Goal: Check status: Check status

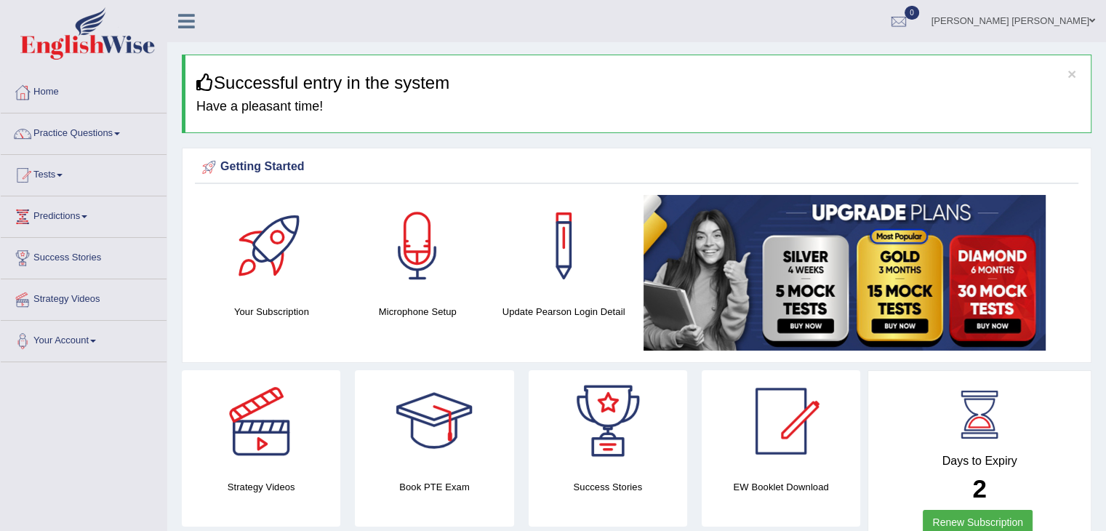
click at [48, 89] on link "Home" at bounding box center [84, 90] width 166 height 36
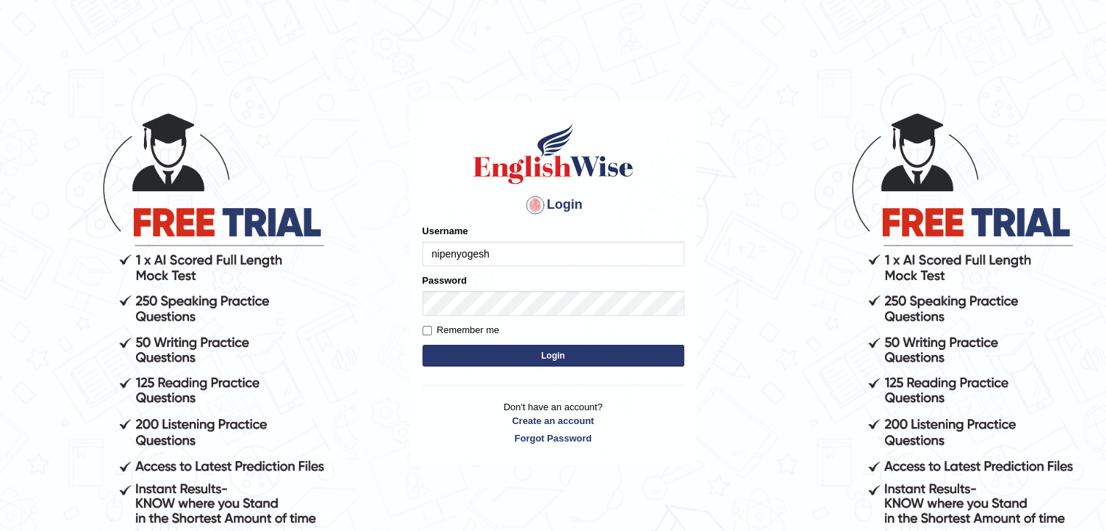
click at [422, 345] on button "Login" at bounding box center [553, 356] width 262 height 22
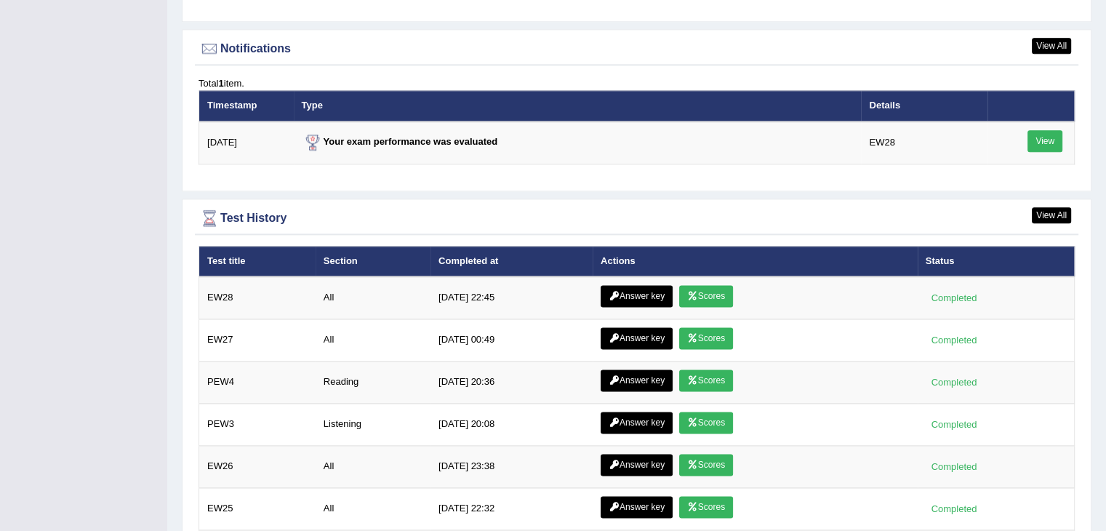
scroll to position [1842, 0]
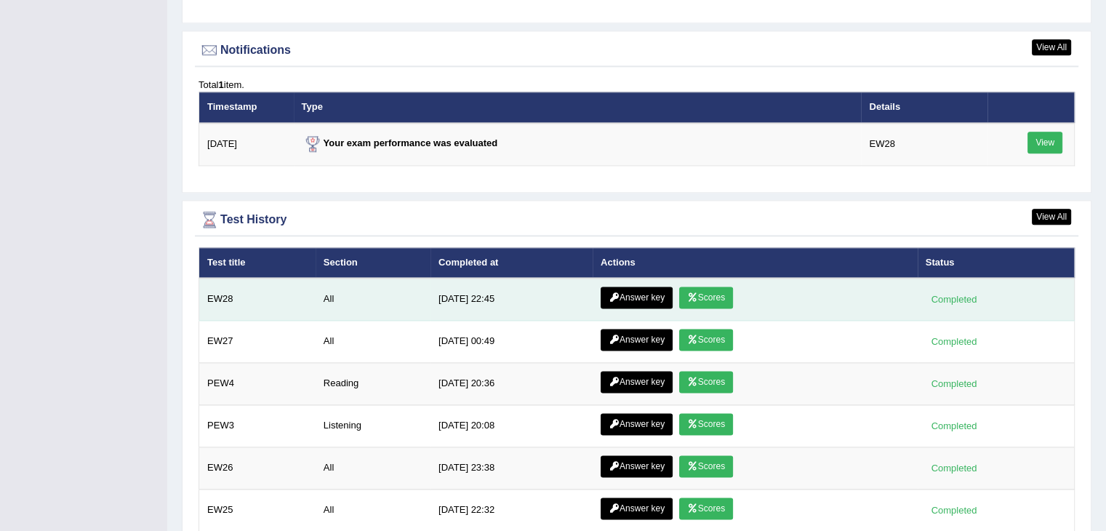
click at [701, 289] on link "Scores" at bounding box center [706, 297] width 54 height 22
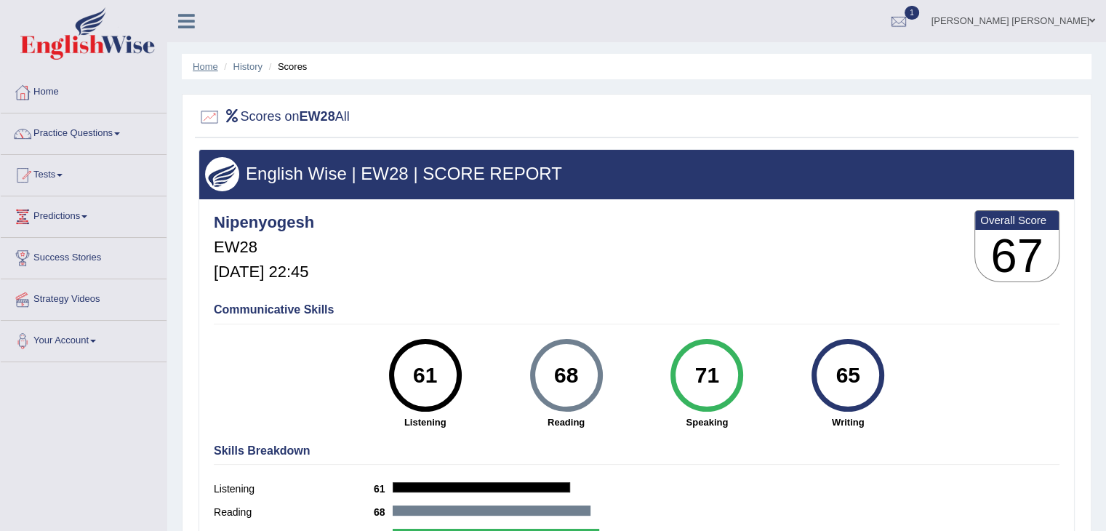
click at [204, 69] on link "Home" at bounding box center [205, 66] width 25 height 11
